Goal: Book appointment/travel/reservation

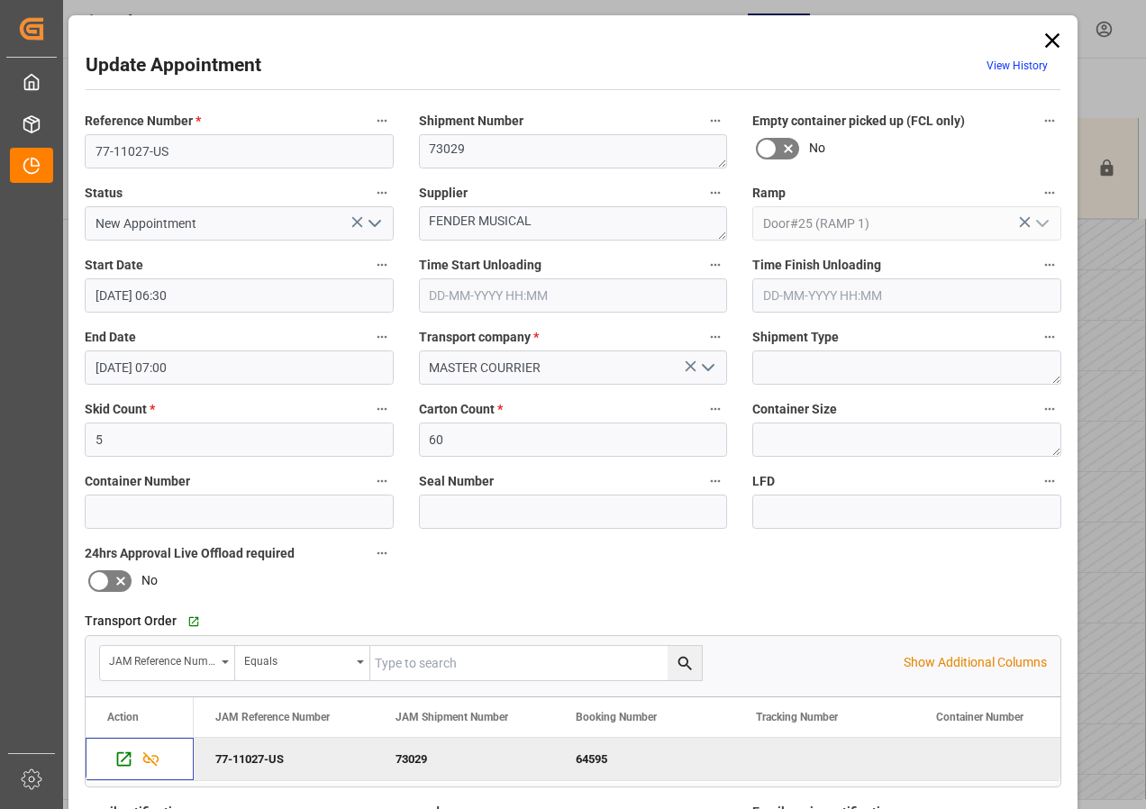
scroll to position [531, 0]
click at [1046, 39] on icon at bounding box center [1051, 40] width 25 height 25
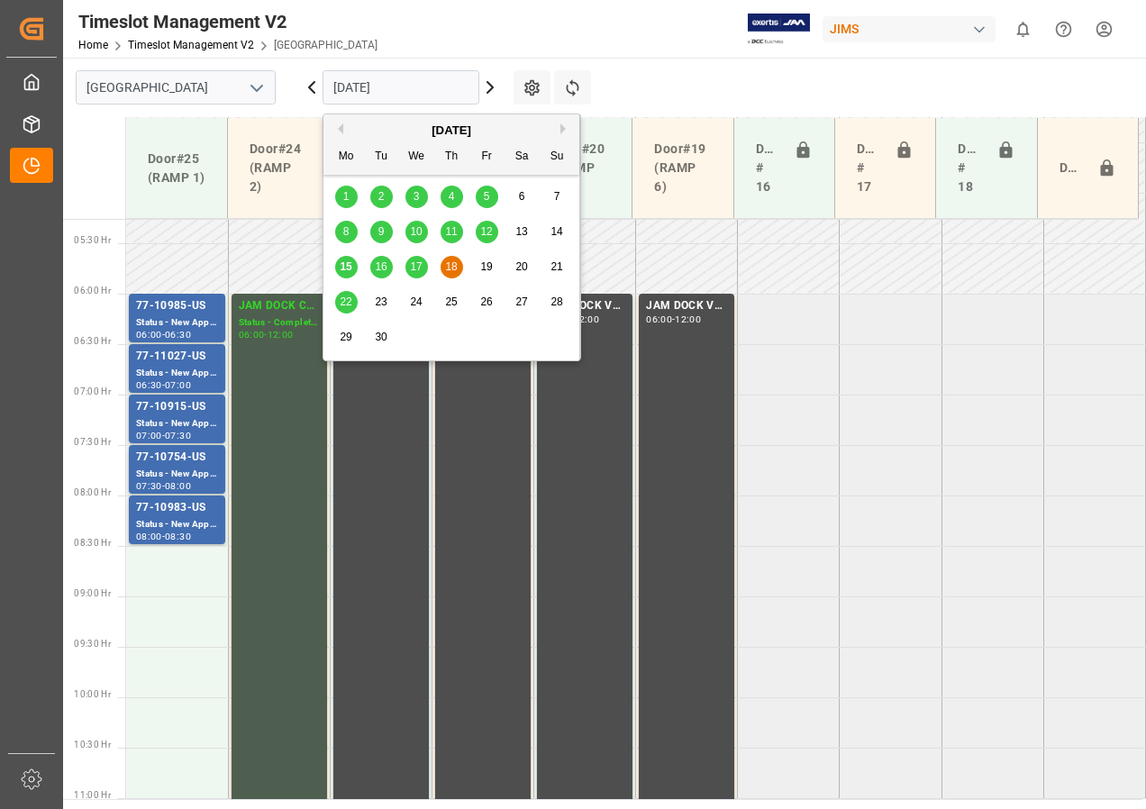
click at [339, 90] on input "[DATE]" at bounding box center [400, 87] width 157 height 34
click at [482, 231] on span "12" at bounding box center [486, 231] width 12 height 13
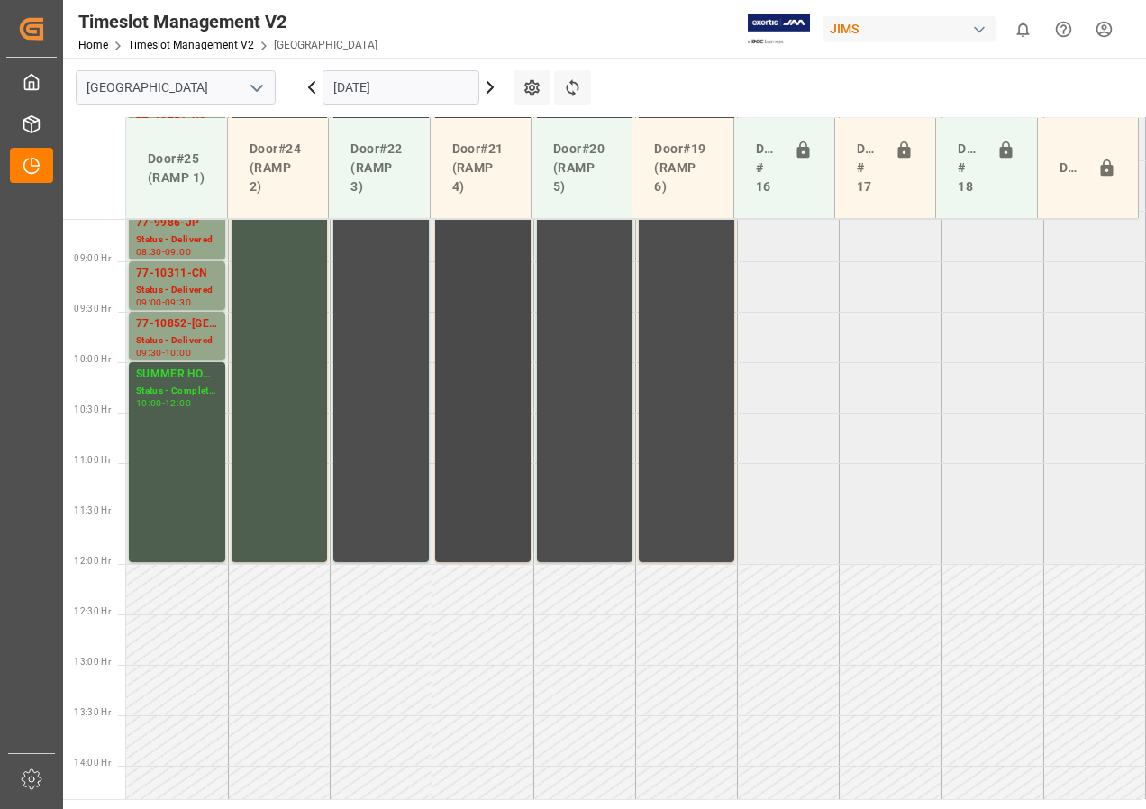
scroll to position [685, 0]
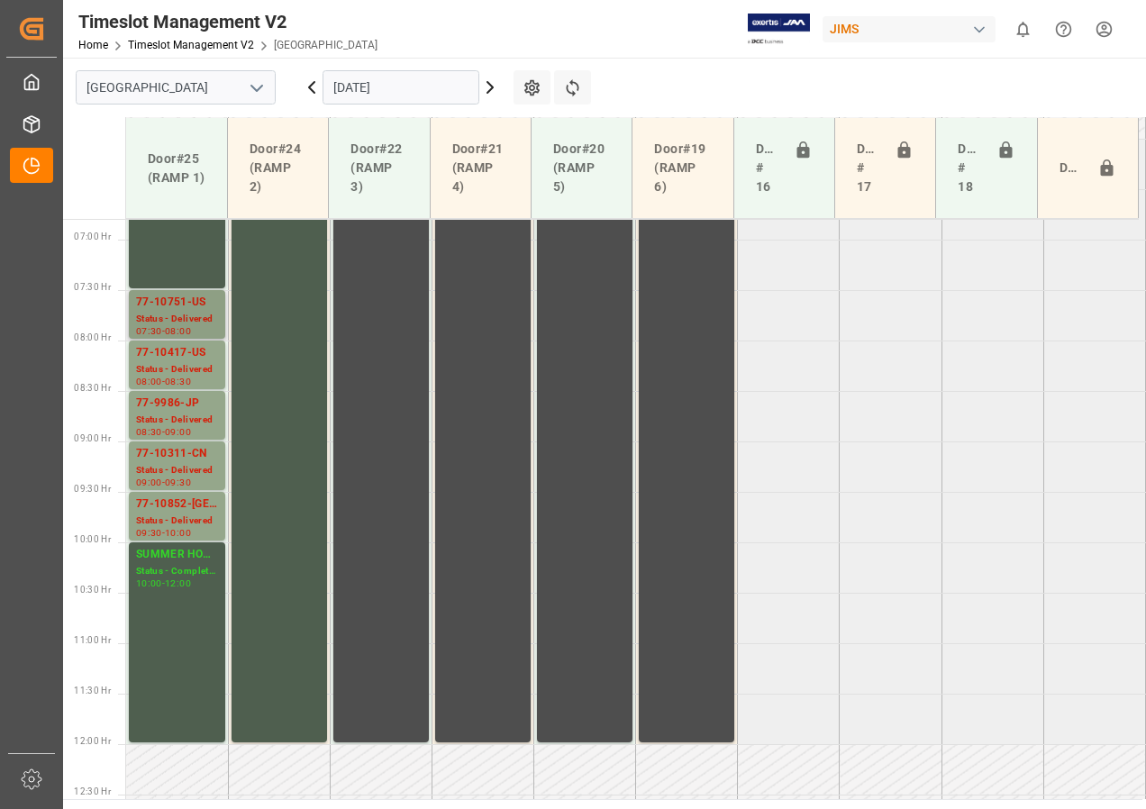
click at [180, 297] on div "77-10751-US" at bounding box center [177, 303] width 82 height 18
click at [174, 352] on div "77-10417-US" at bounding box center [177, 353] width 82 height 18
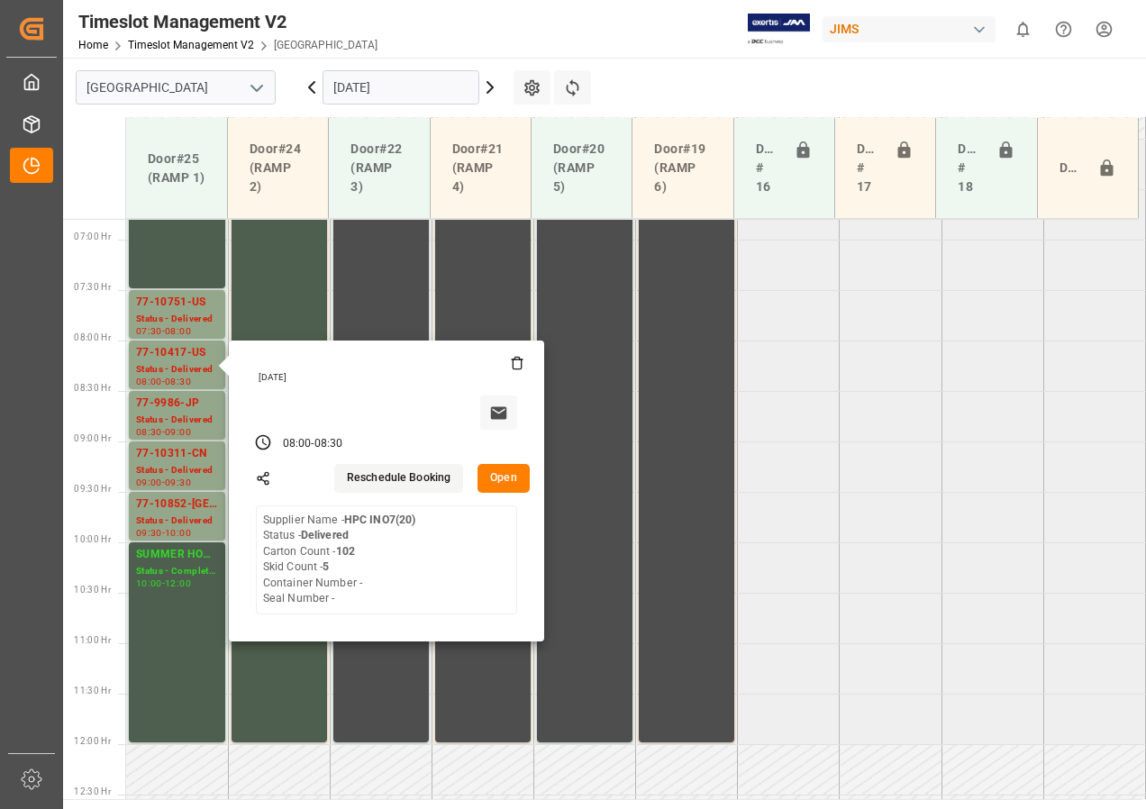
click at [418, 83] on input "[DATE]" at bounding box center [400, 87] width 157 height 34
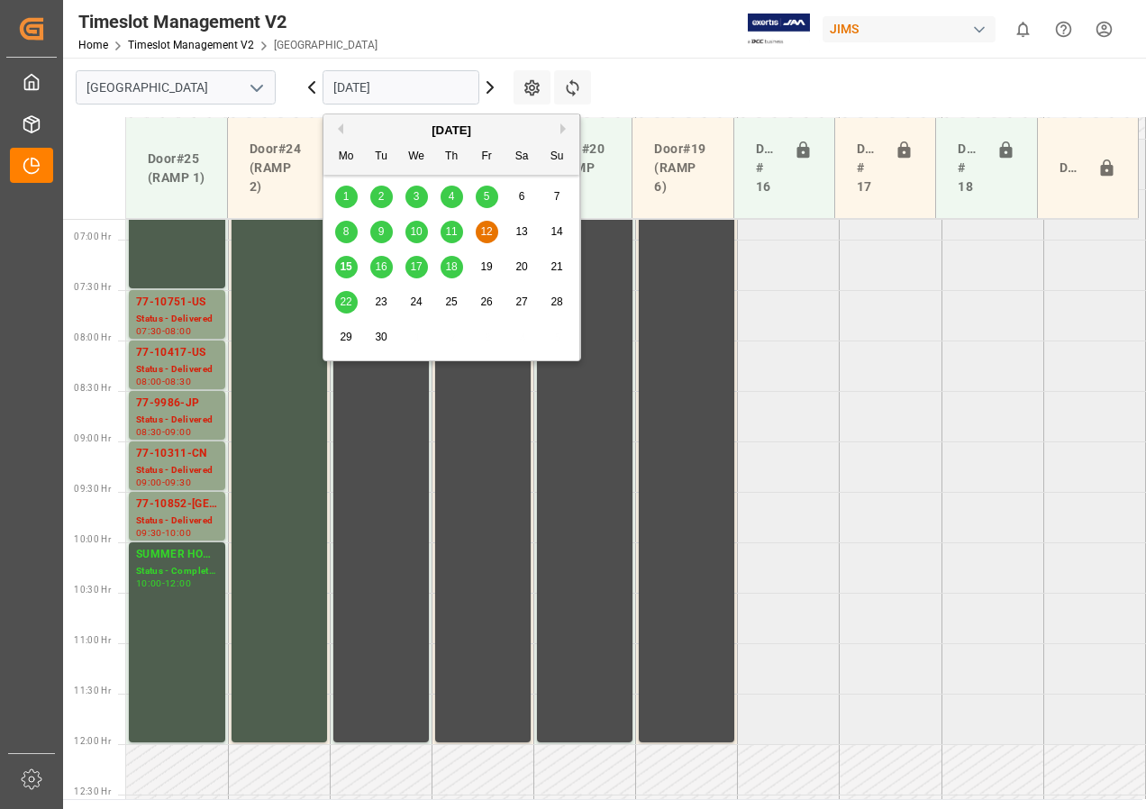
click at [417, 234] on span "10" at bounding box center [416, 231] width 12 height 13
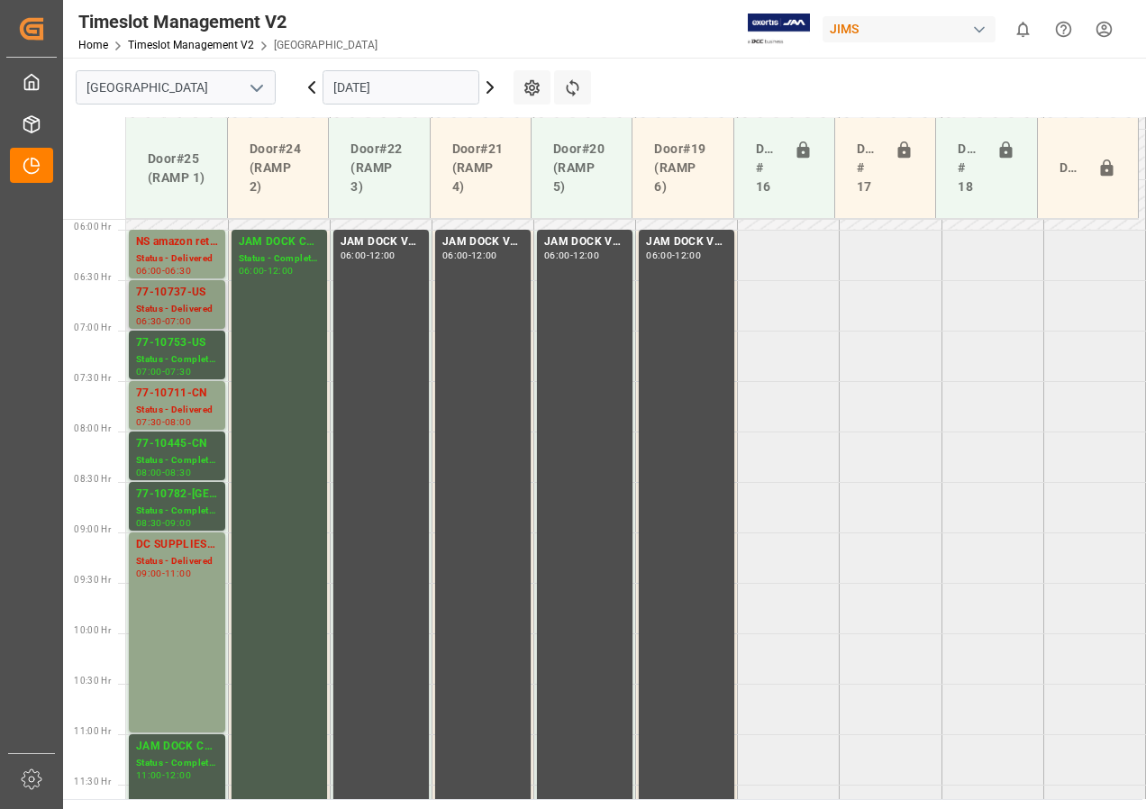
scroll to position [595, 0]
click at [170, 299] on div "77-10737-US" at bounding box center [177, 292] width 82 height 18
click at [178, 395] on div "77-10711-CN" at bounding box center [177, 393] width 82 height 18
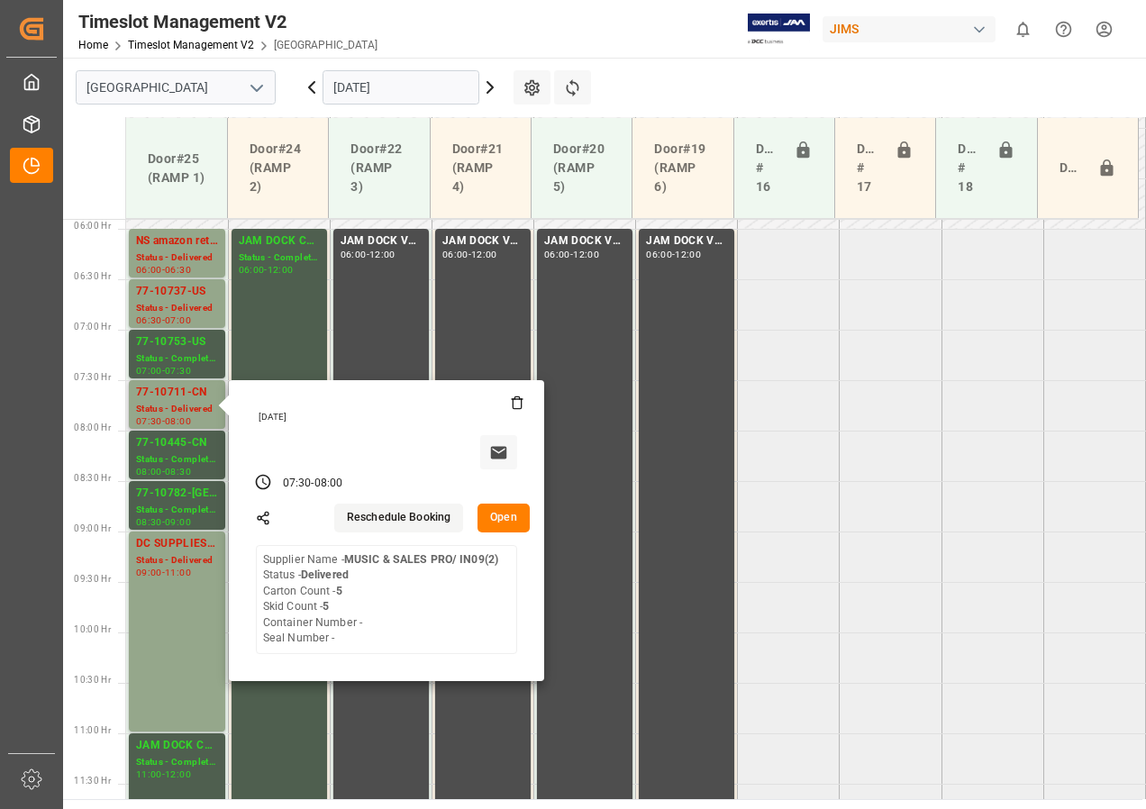
click at [500, 515] on button "Open" at bounding box center [503, 518] width 52 height 29
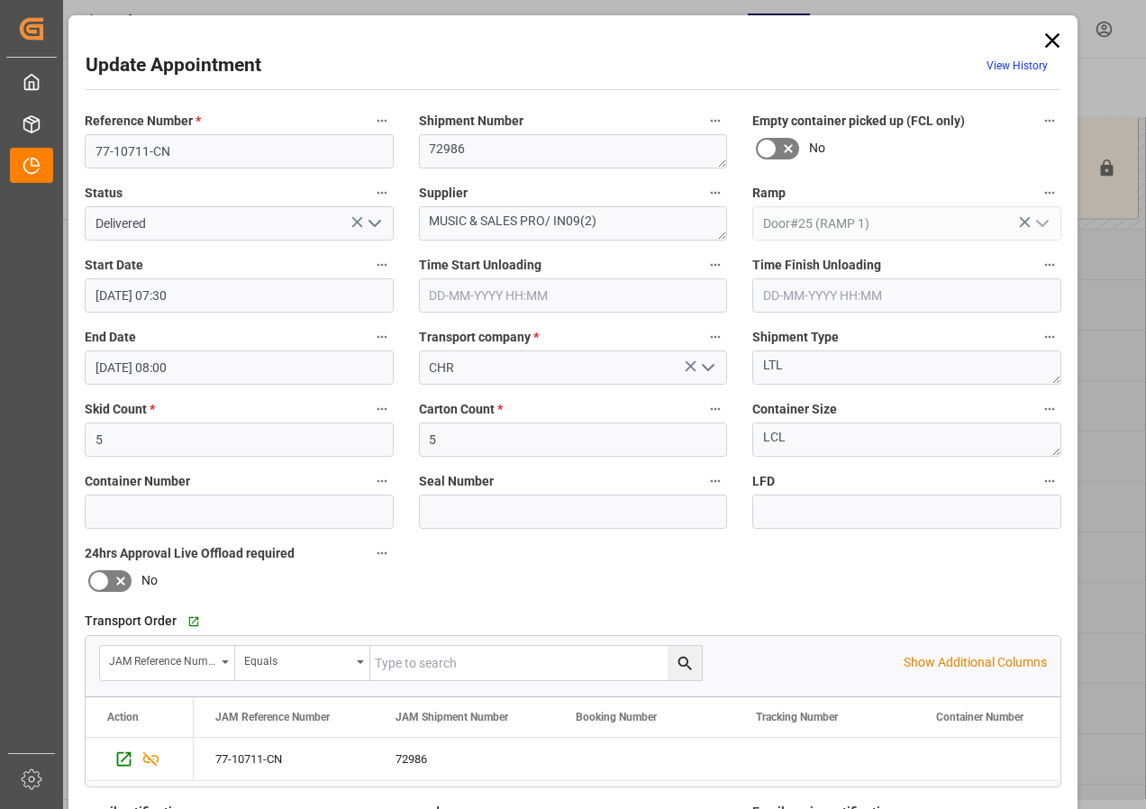
click at [1046, 41] on icon at bounding box center [1051, 40] width 25 height 25
